Goal: Task Accomplishment & Management: Complete application form

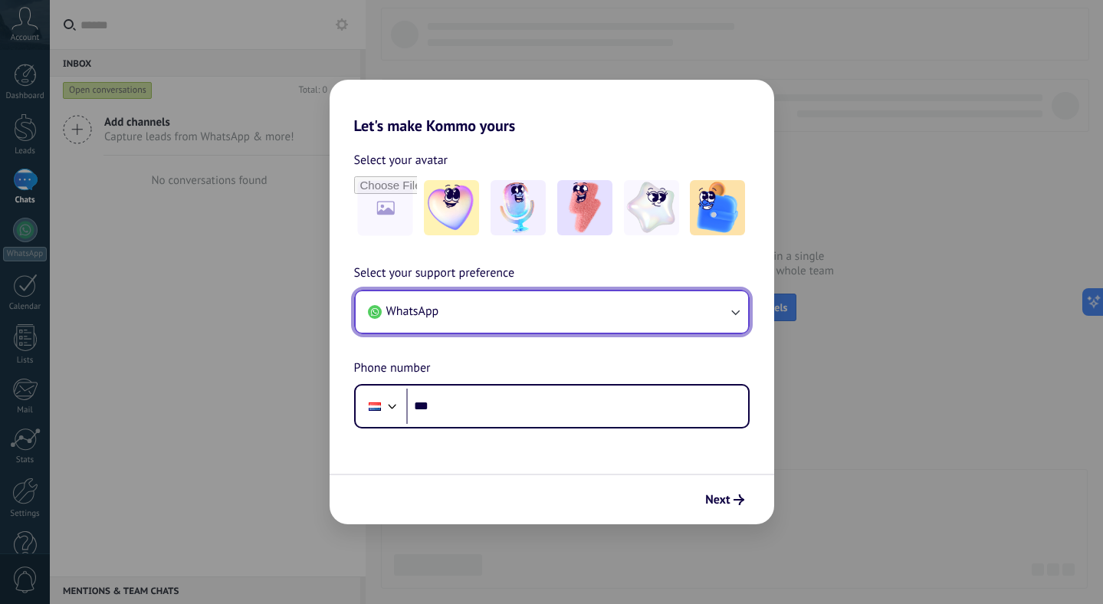
click at [625, 312] on button "WhatsApp" at bounding box center [552, 311] width 392 height 41
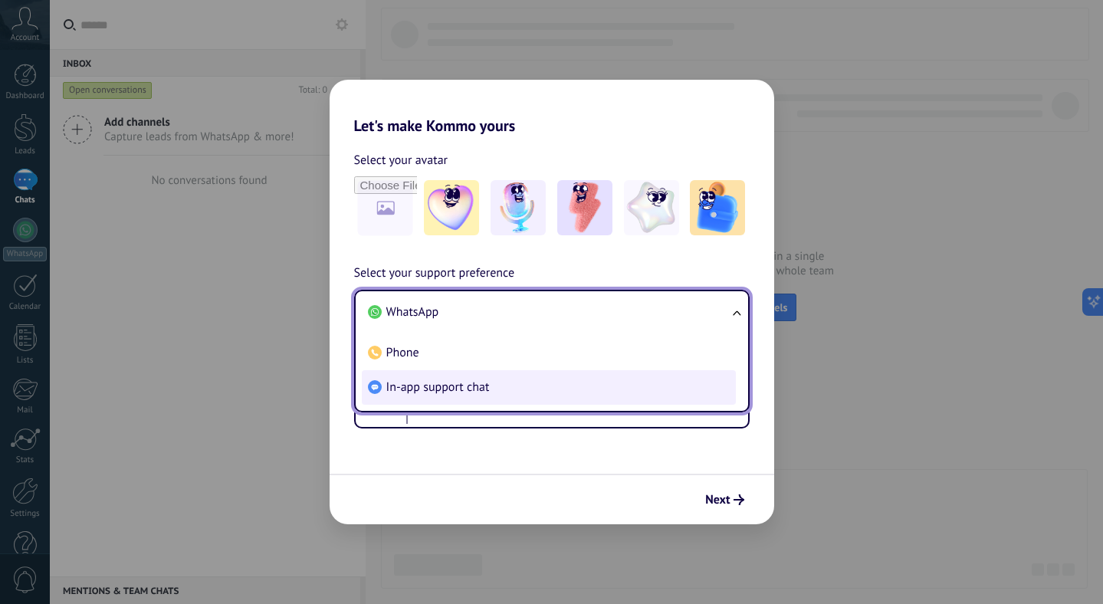
click at [481, 386] on span "In-app support chat" at bounding box center [437, 386] width 103 height 15
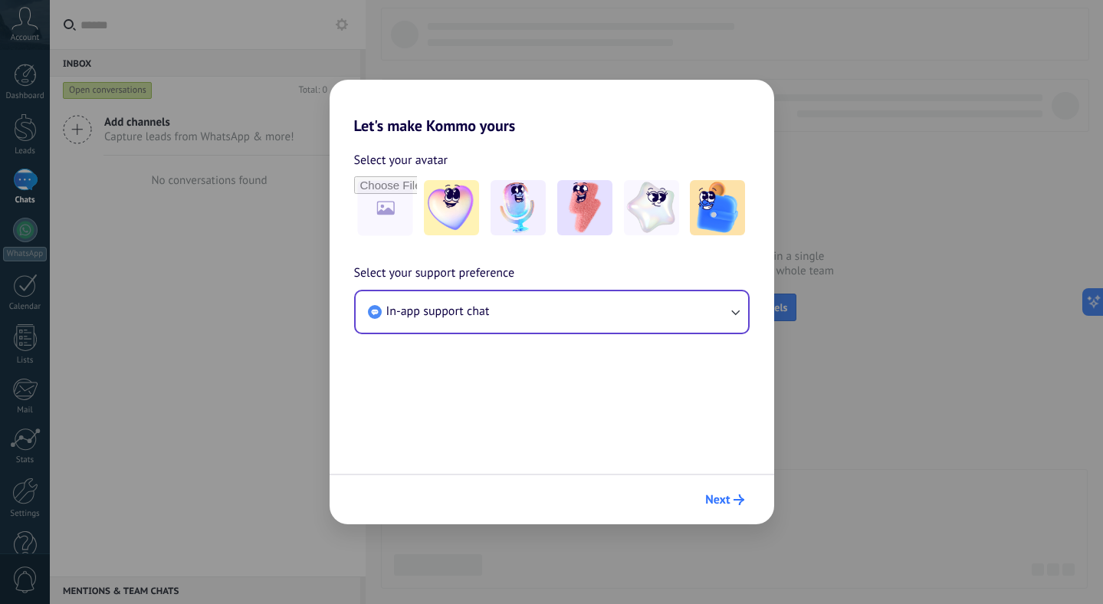
click at [716, 490] on button "Next" at bounding box center [724, 500] width 52 height 26
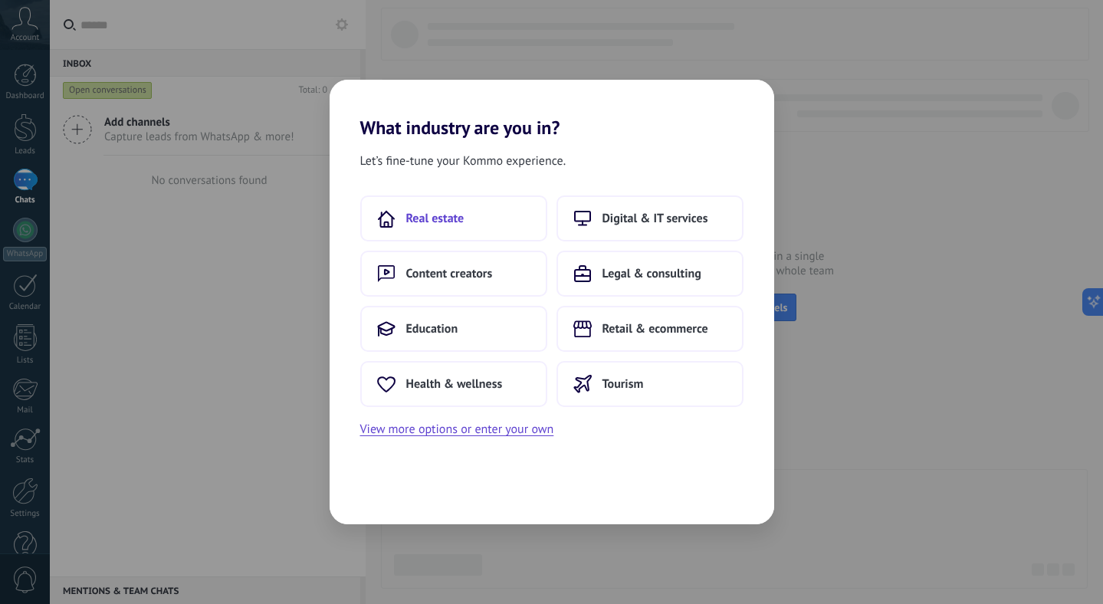
click at [455, 218] on span "Real estate" at bounding box center [435, 218] width 58 height 15
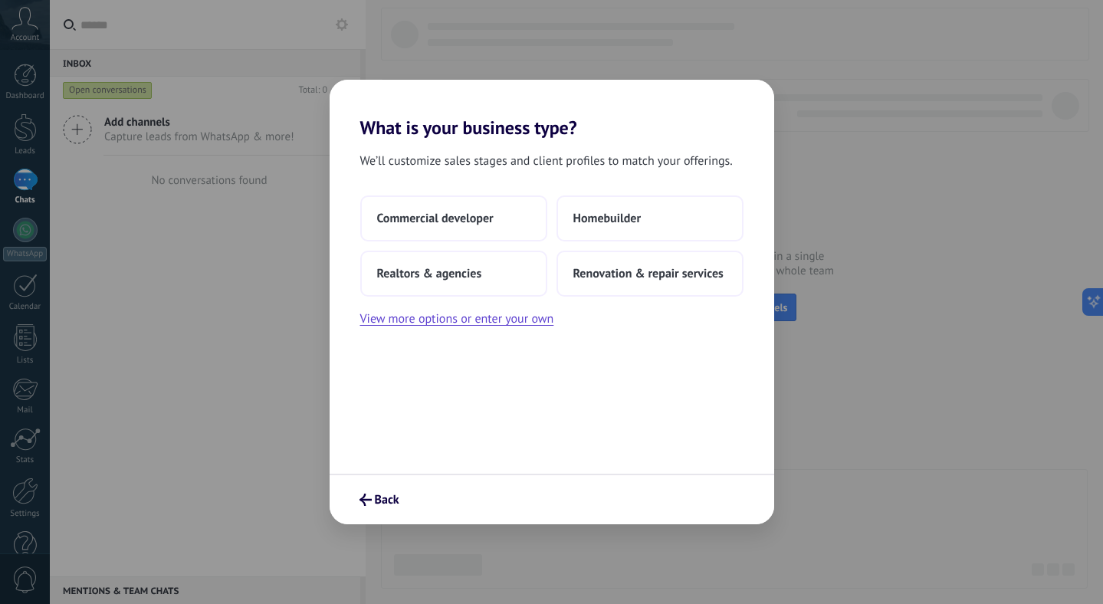
click at [455, 218] on span "Commercial developer" at bounding box center [435, 218] width 116 height 15
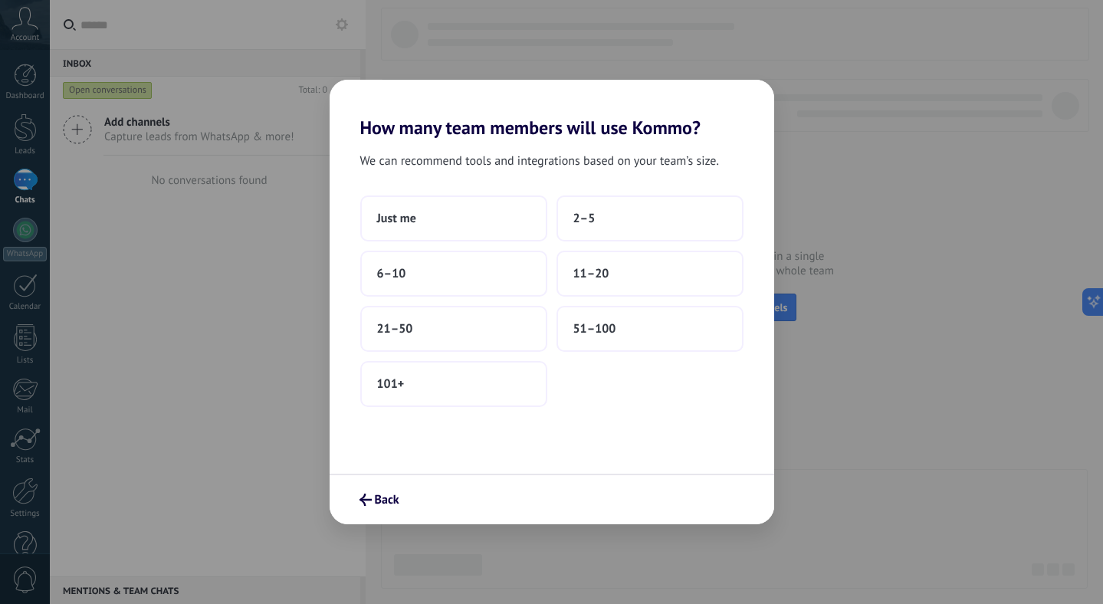
click at [455, 218] on button "Just me" at bounding box center [453, 218] width 187 height 46
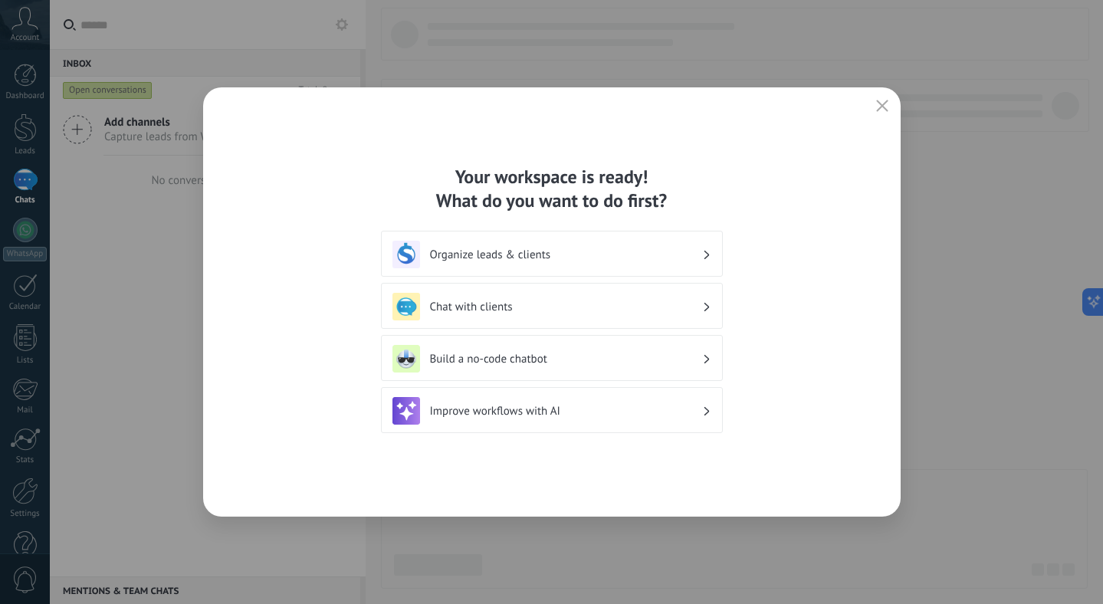
click at [884, 101] on icon "button" at bounding box center [882, 106] width 12 height 12
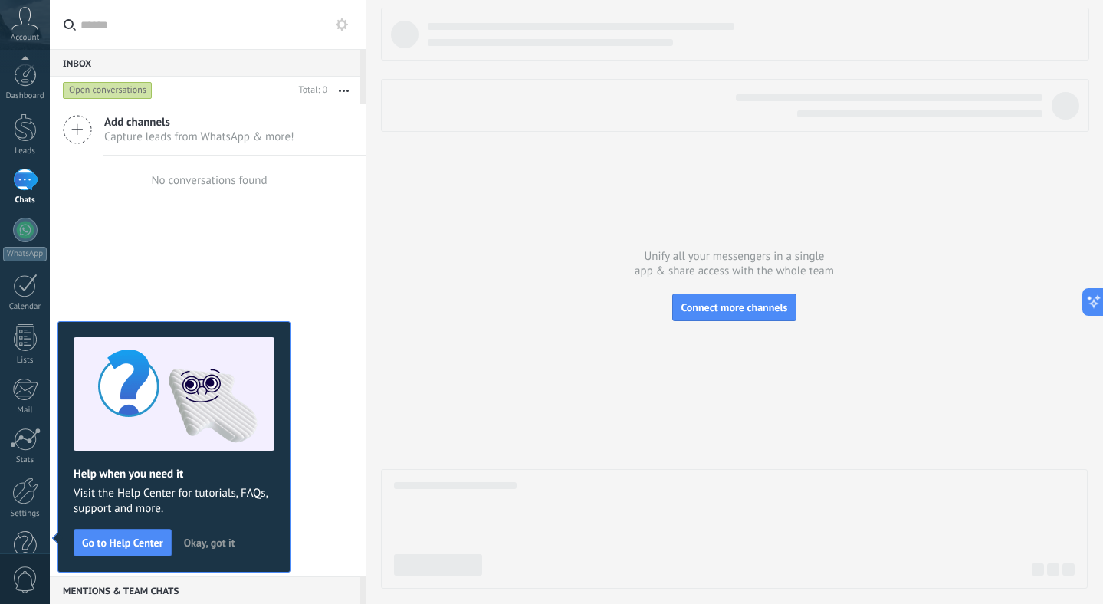
scroll to position [34, 0]
